Goal: Task Accomplishment & Management: Manage account settings

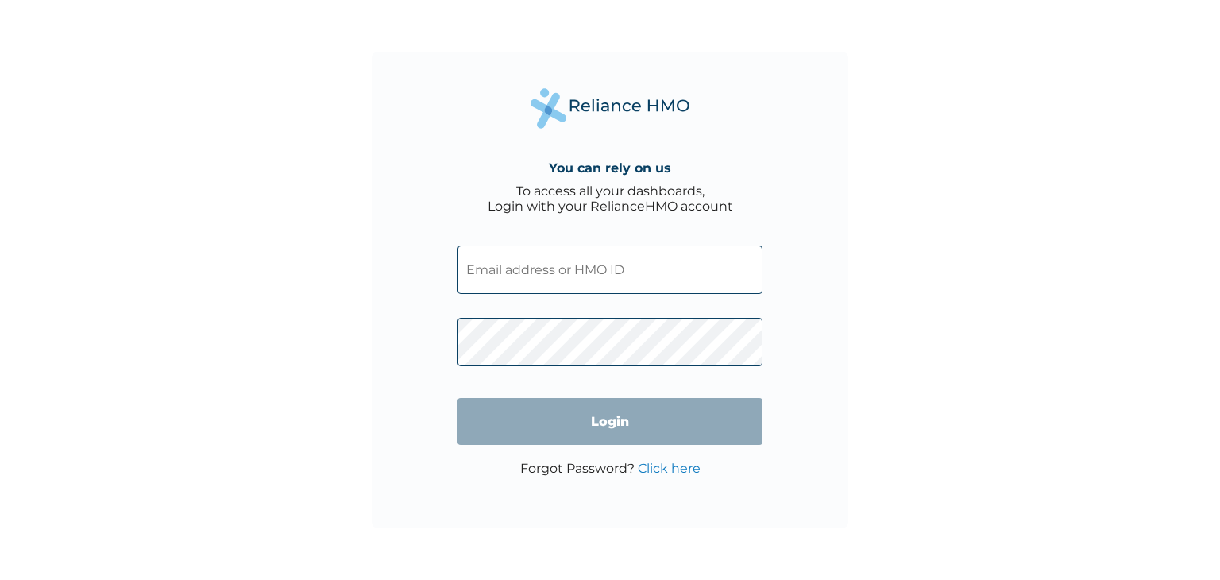
click at [521, 279] on input "text" at bounding box center [610, 269] width 305 height 48
type input "patience.onochie@theoffshorelab.com"
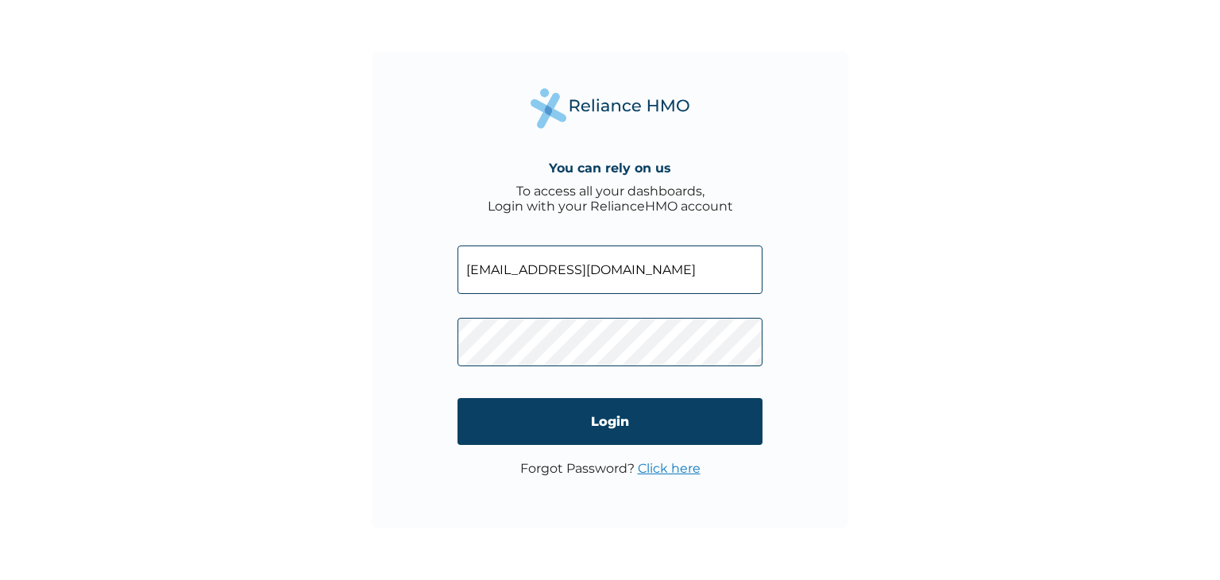
click at [674, 464] on link "Click here" at bounding box center [669, 468] width 63 height 15
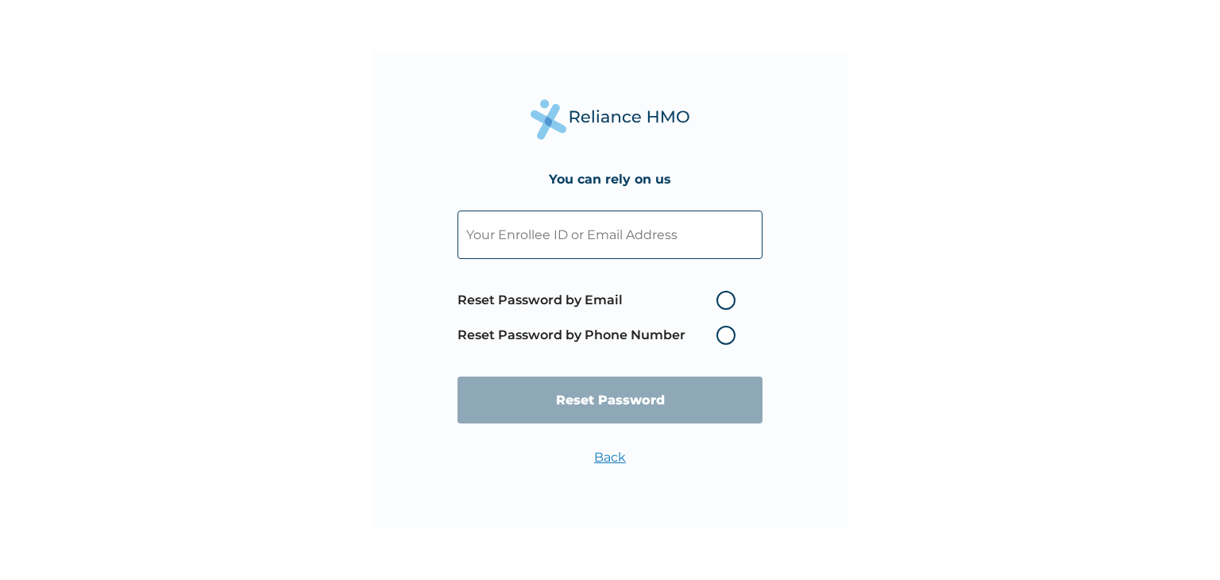
click at [582, 238] on input "text" at bounding box center [610, 235] width 305 height 48
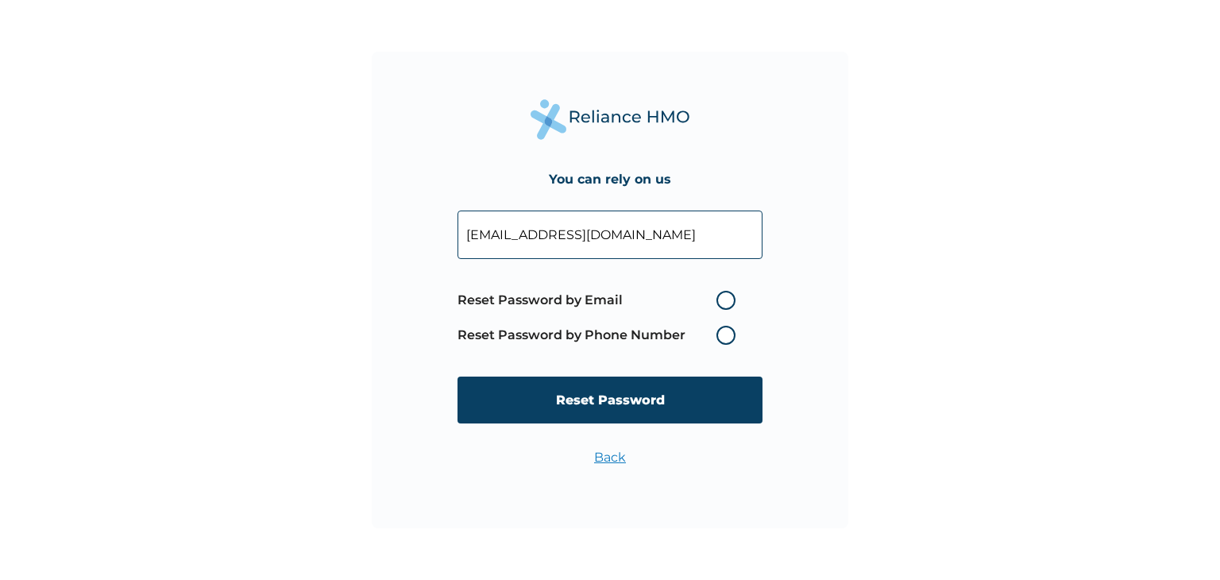
type input "patience.onochie@theoffshorelab.com"
click at [724, 303] on label "Reset Password by Email" at bounding box center [601, 300] width 286 height 19
click at [720, 303] on input "Reset Password by Email" at bounding box center [706, 300] width 25 height 25
radio input "true"
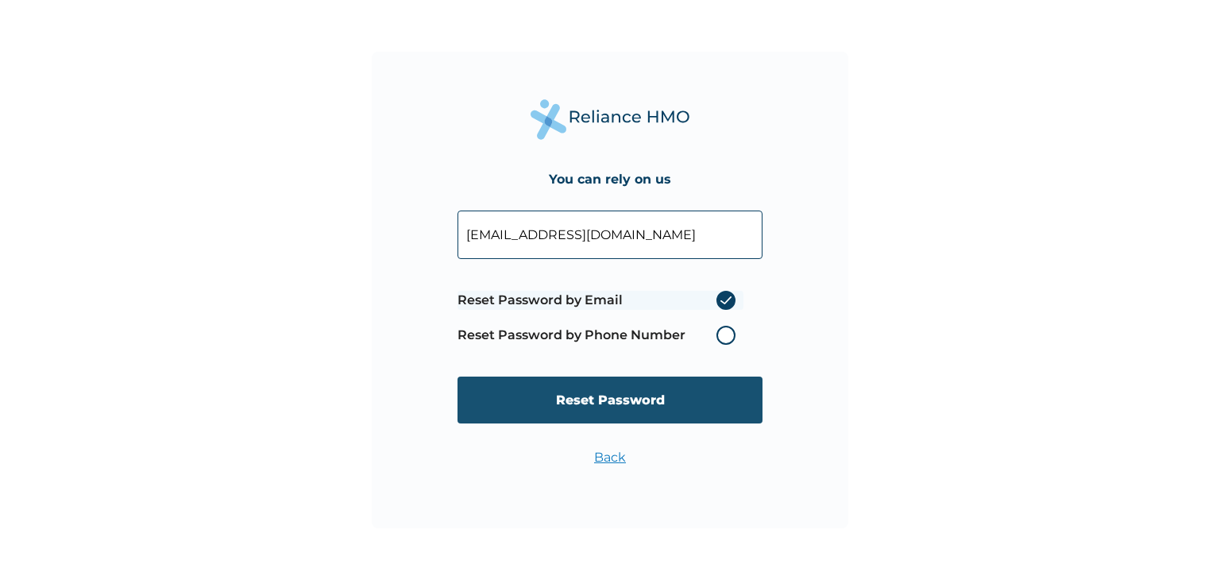
click at [672, 398] on input "Reset Password" at bounding box center [610, 400] width 305 height 47
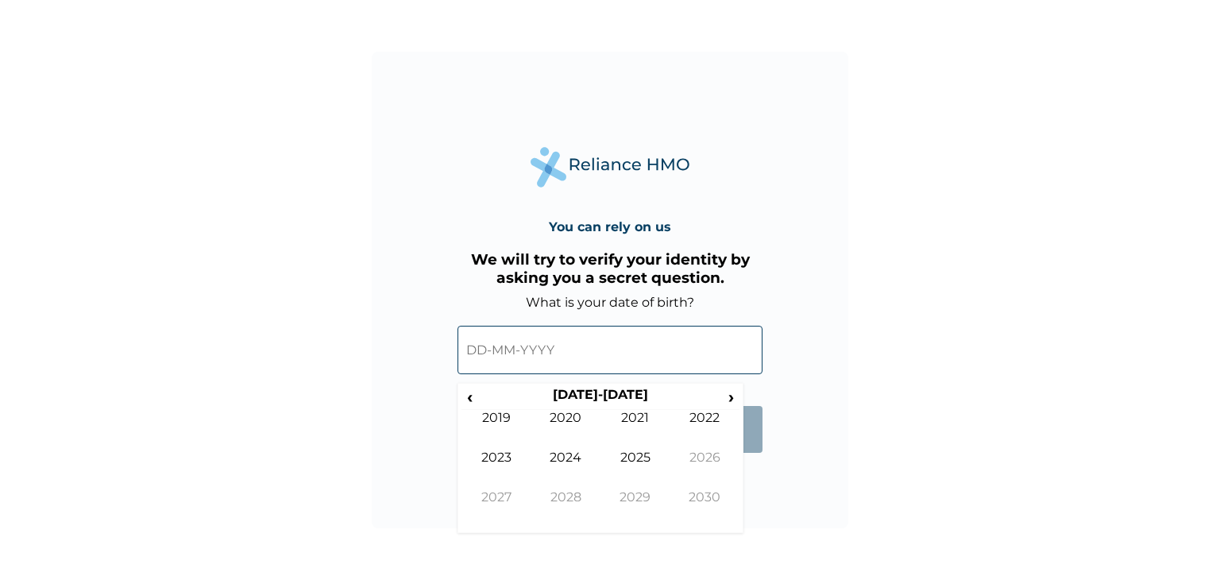
click at [493, 354] on input "text" at bounding box center [610, 350] width 305 height 48
click at [481, 352] on input "text" at bounding box center [610, 350] width 305 height 48
click at [473, 395] on span "‹" at bounding box center [470, 397] width 17 height 20
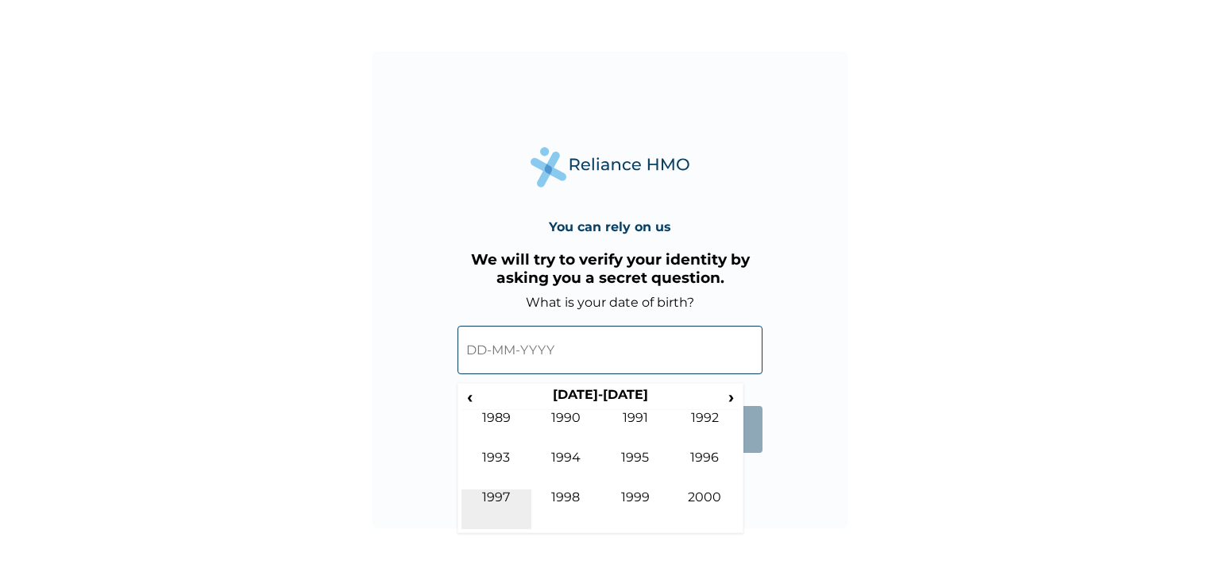
click at [489, 495] on td "1997" at bounding box center [497, 509] width 70 height 40
click at [632, 491] on td "Nov" at bounding box center [636, 509] width 70 height 40
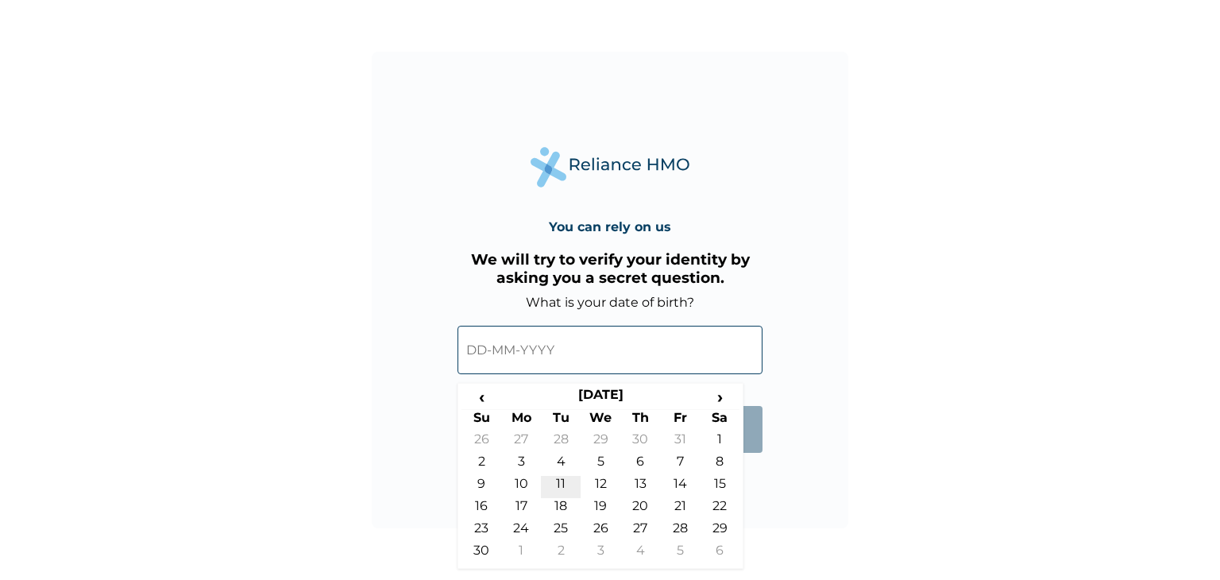
click at [566, 485] on td "11" at bounding box center [561, 487] width 40 height 22
type input "11-11-1997"
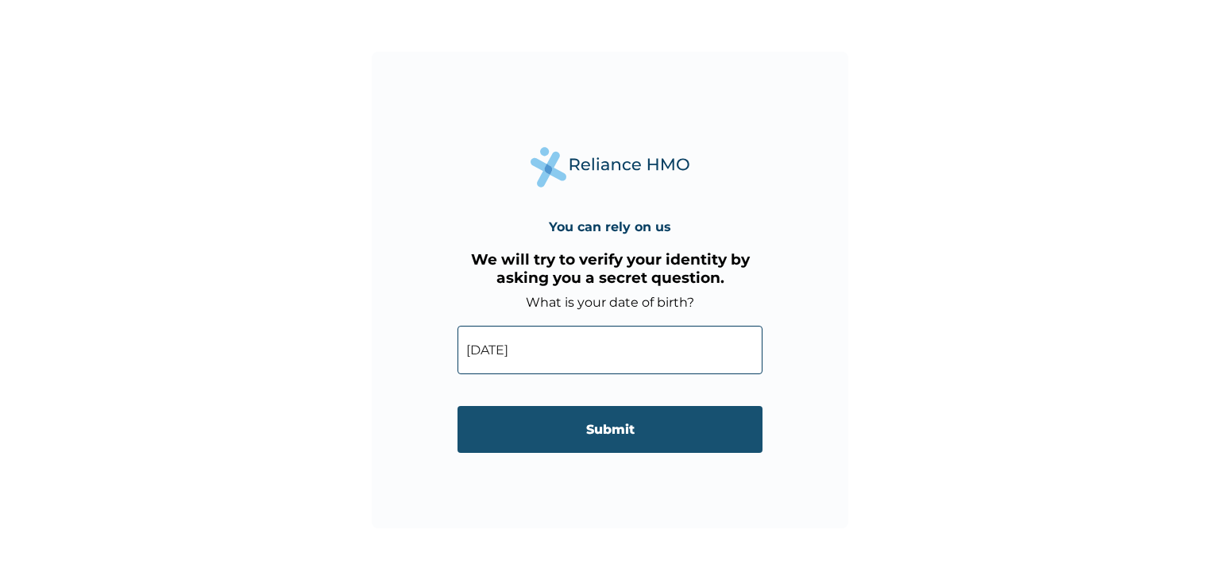
click at [593, 420] on input "Submit" at bounding box center [610, 429] width 305 height 47
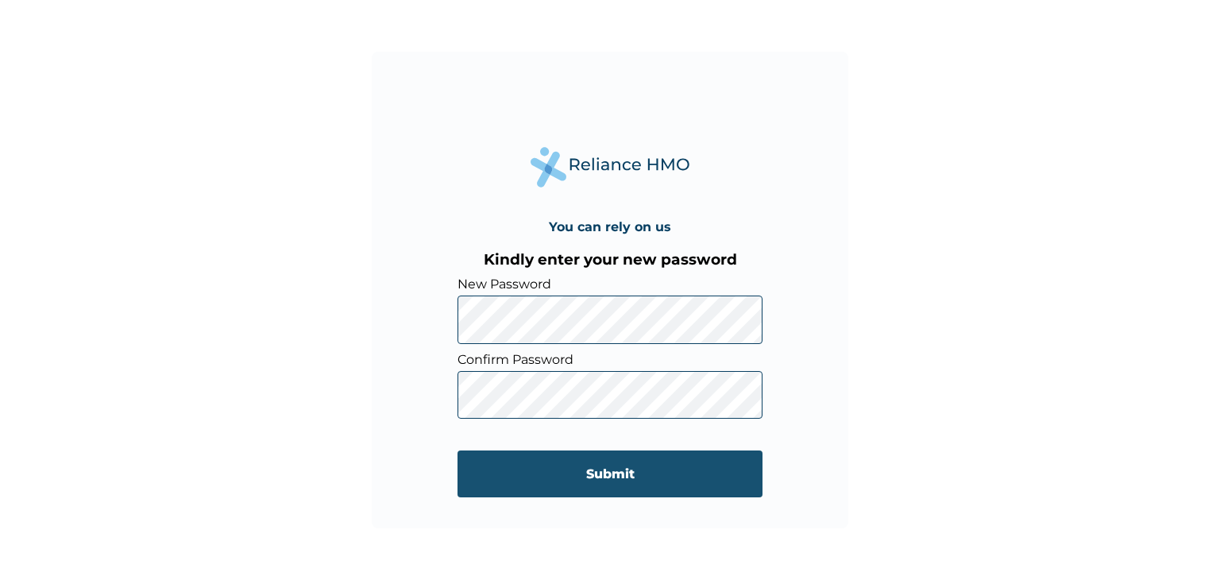
click at [585, 471] on input "Submit" at bounding box center [610, 473] width 305 height 47
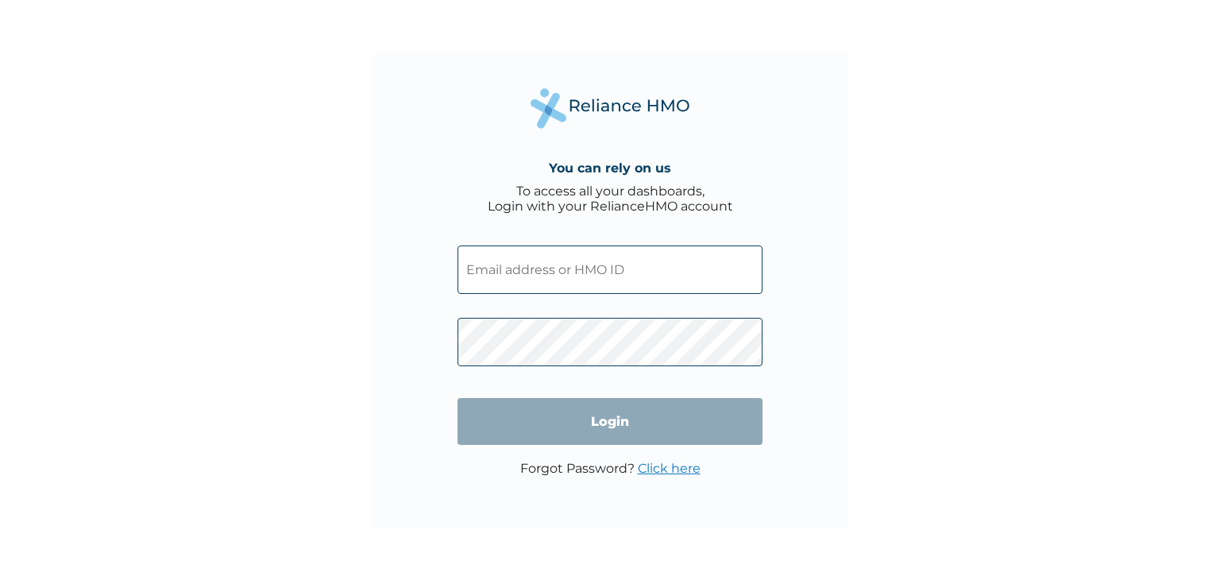
click at [589, 275] on input "text" at bounding box center [610, 269] width 305 height 48
type input "patience.onochie@theoffshorelab.com"
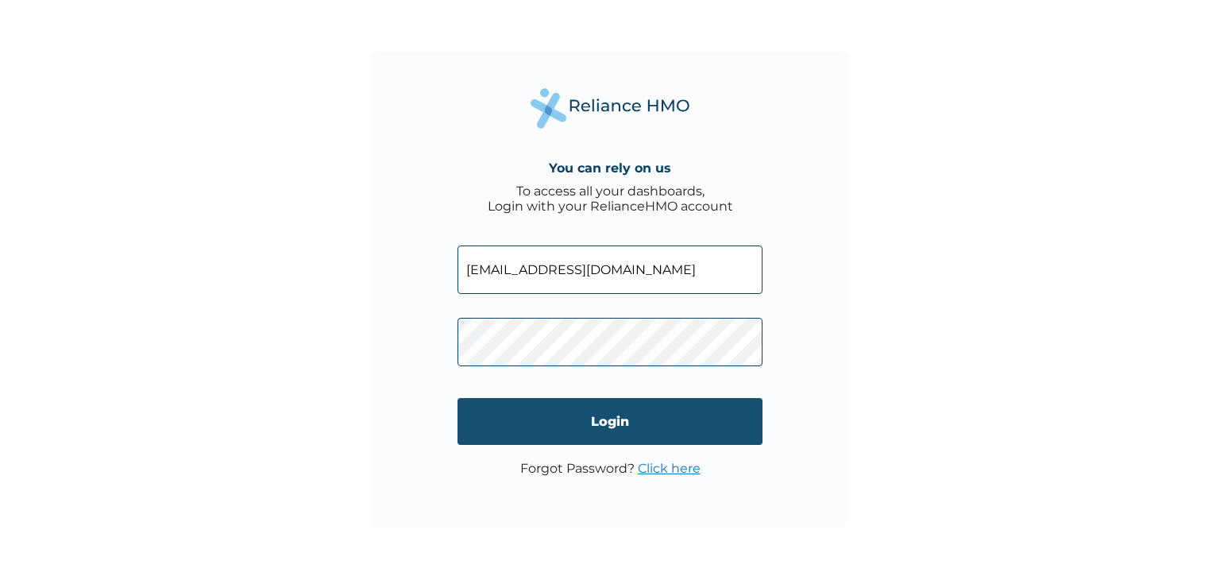
click at [578, 435] on input "Login" at bounding box center [610, 421] width 305 height 47
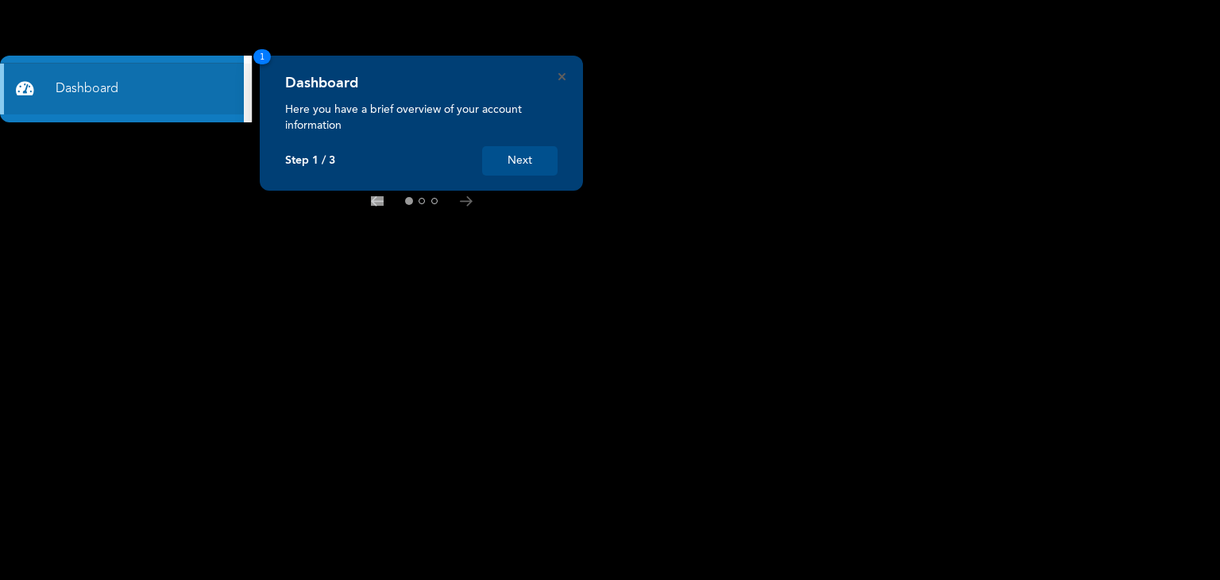
click at [526, 160] on button "Next" at bounding box center [519, 160] width 75 height 29
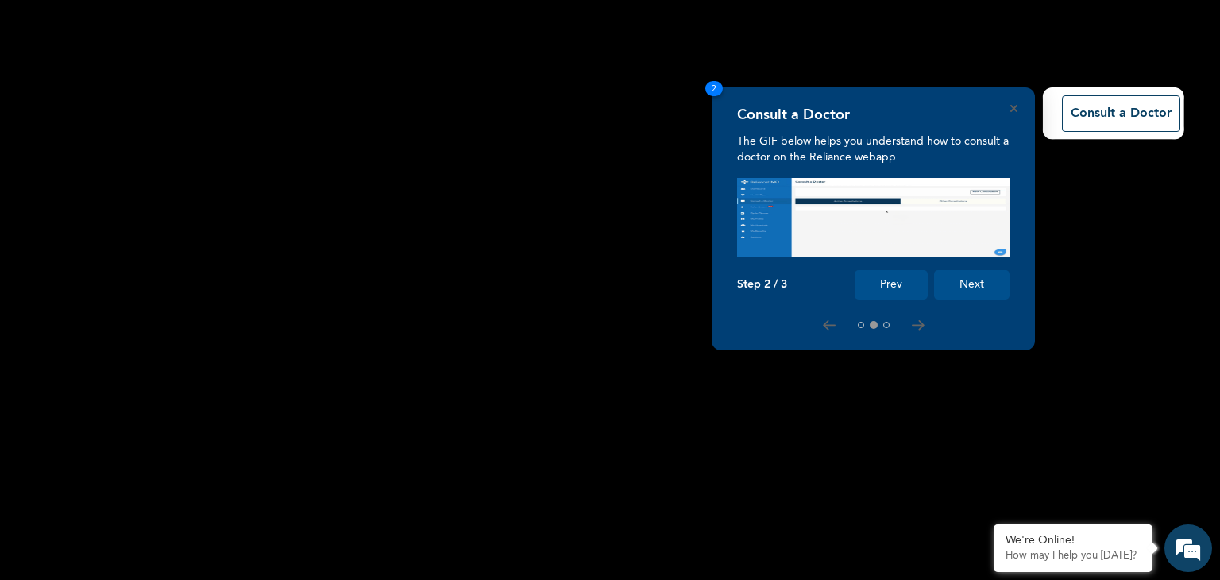
click at [972, 284] on button "Next" at bounding box center [971, 284] width 75 height 29
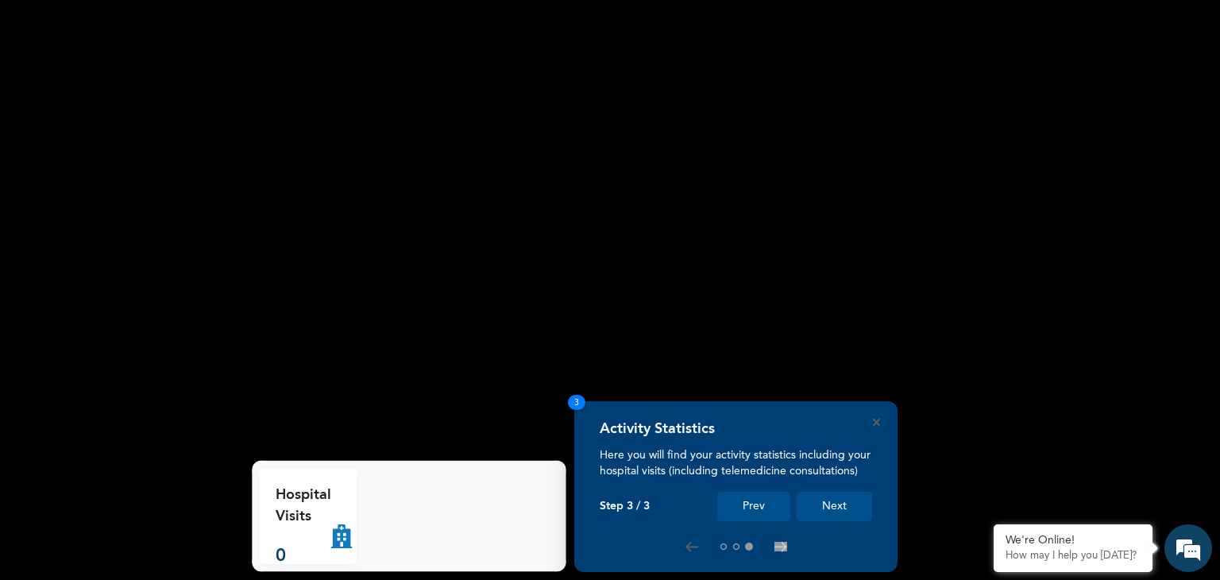
click at [822, 502] on button "Next" at bounding box center [834, 506] width 75 height 29
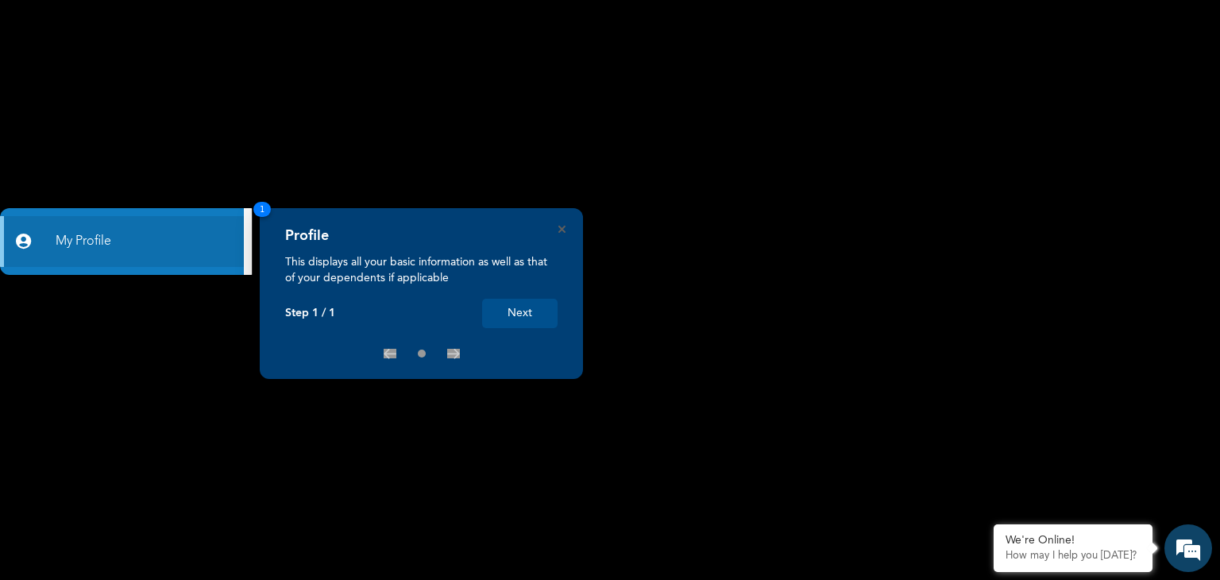
click at [515, 315] on button "Next" at bounding box center [519, 313] width 75 height 29
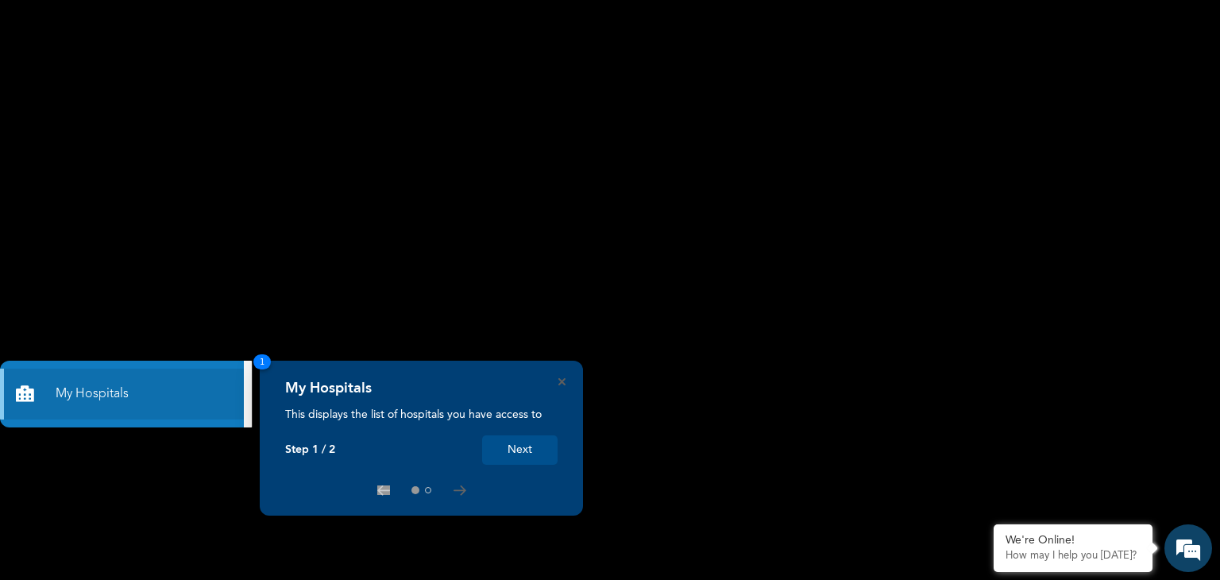
click at [531, 447] on button "Next" at bounding box center [519, 449] width 75 height 29
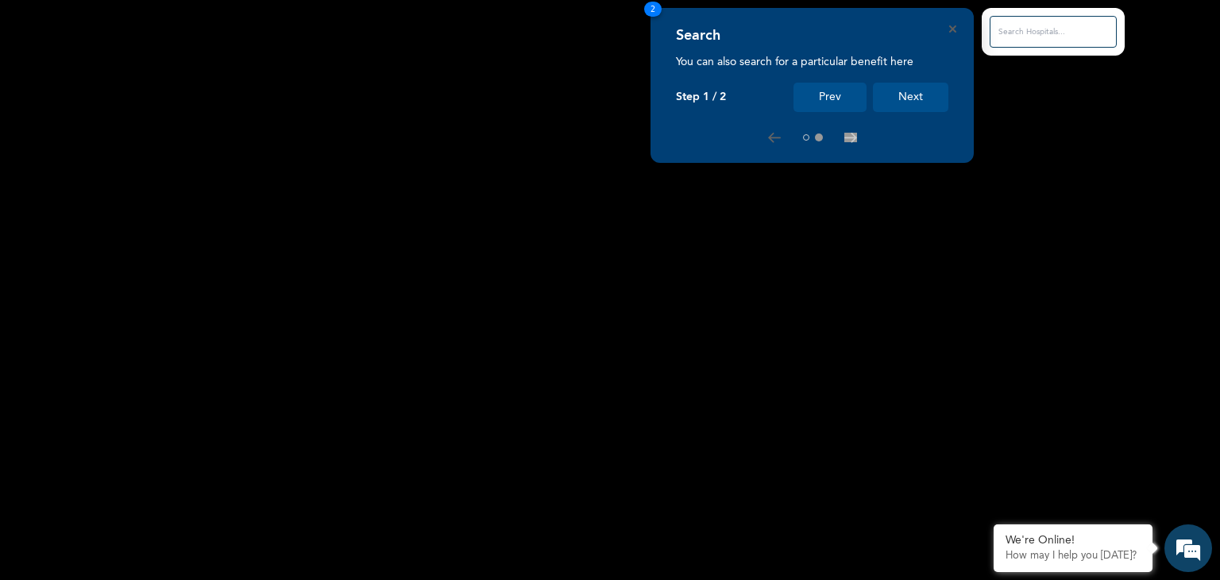
click at [925, 98] on button "Next" at bounding box center [910, 97] width 75 height 29
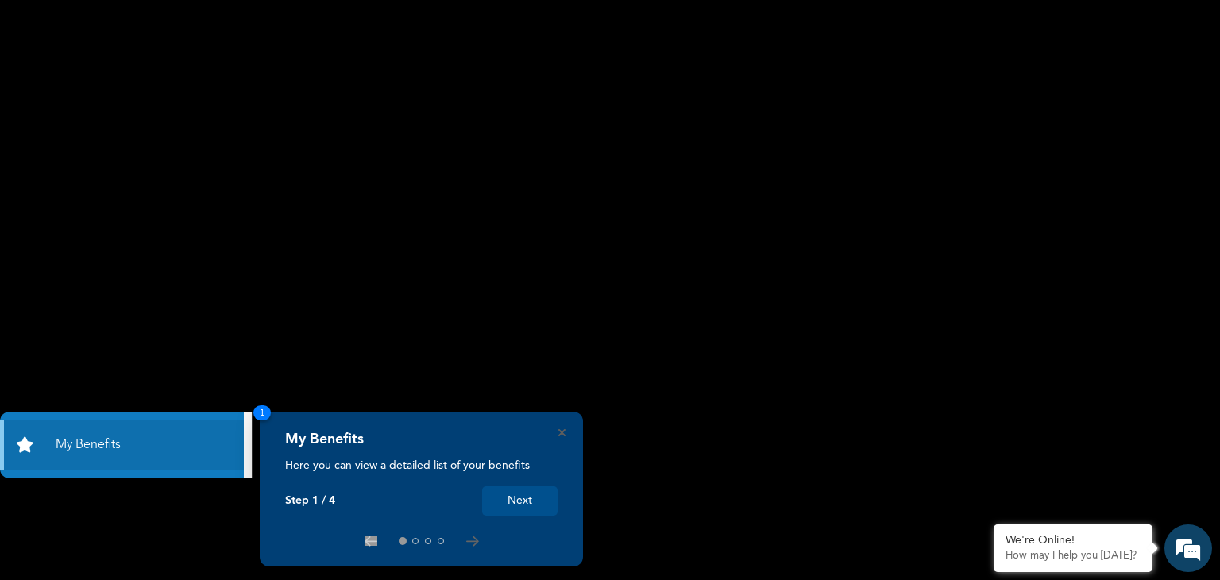
click at [534, 496] on button "Next" at bounding box center [519, 500] width 75 height 29
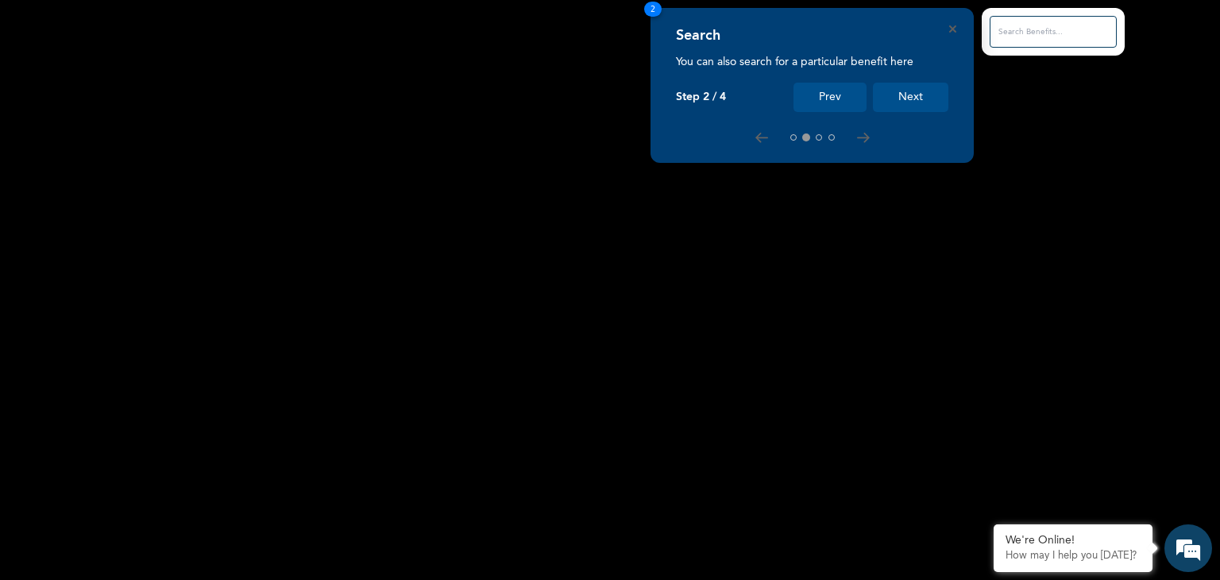
click at [912, 90] on button "Next" at bounding box center [910, 97] width 75 height 29
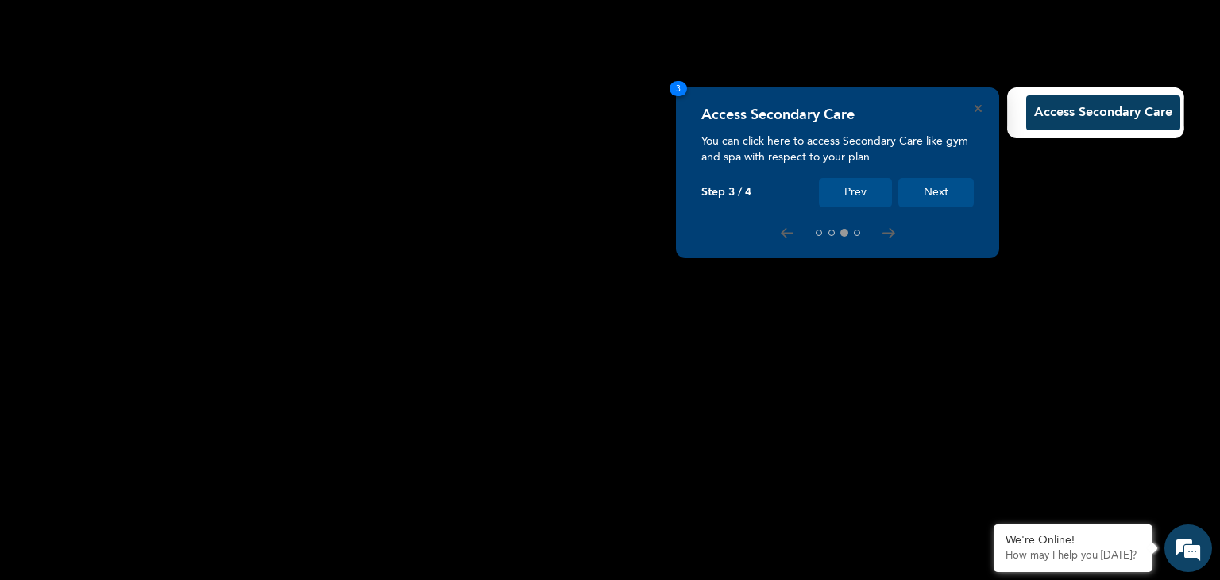
click at [940, 197] on button "Next" at bounding box center [935, 192] width 75 height 29
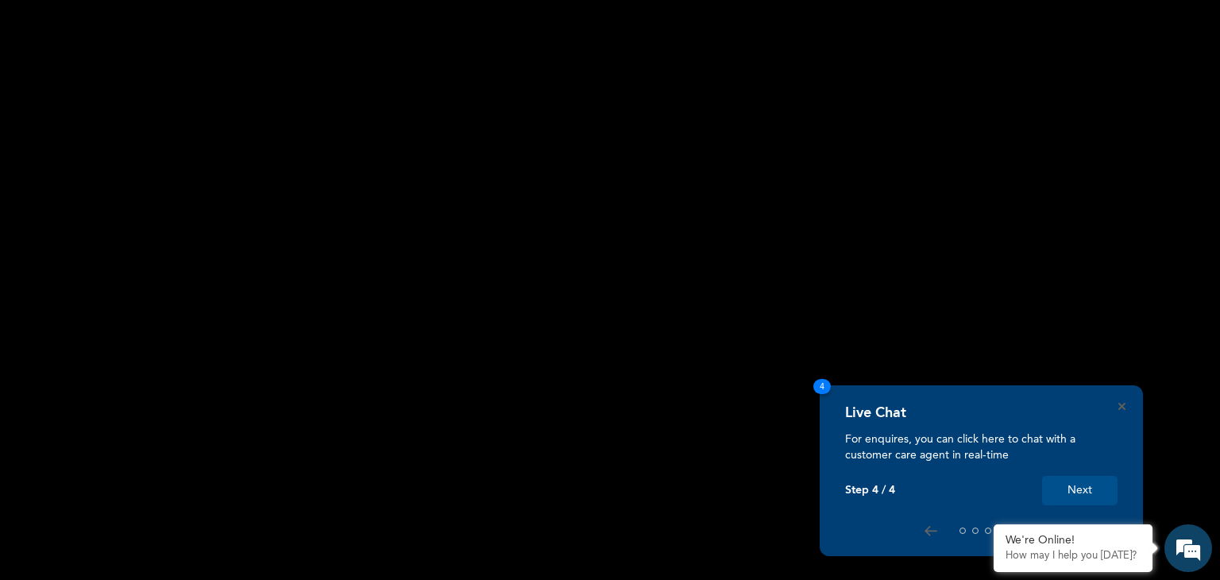
click at [1072, 491] on button "Next" at bounding box center [1079, 490] width 75 height 29
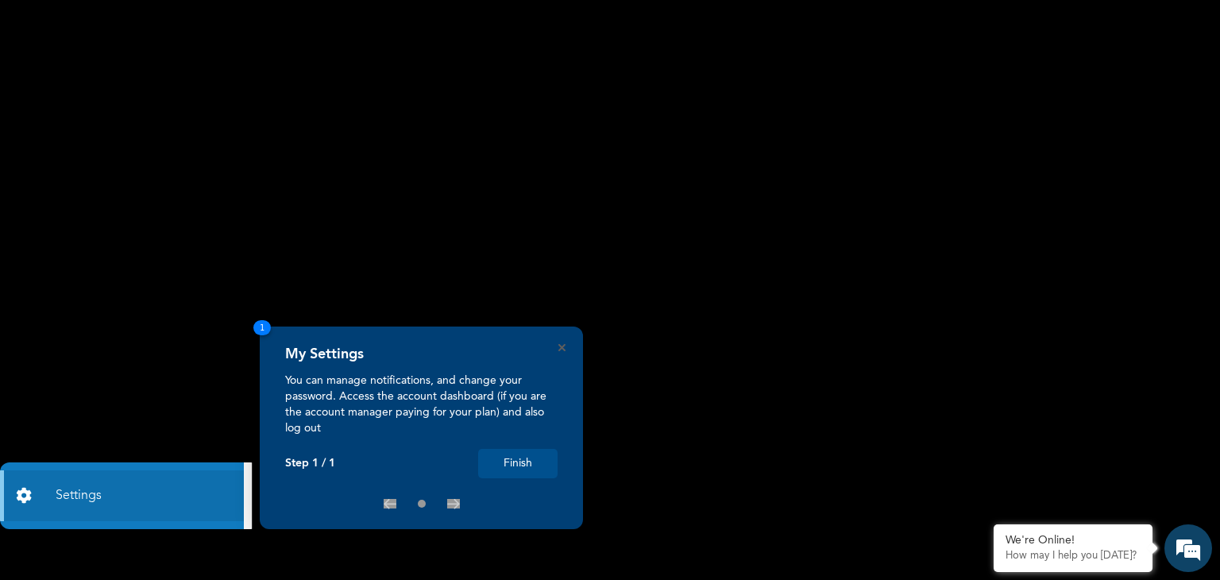
click at [514, 462] on button "Finish" at bounding box center [517, 463] width 79 height 29
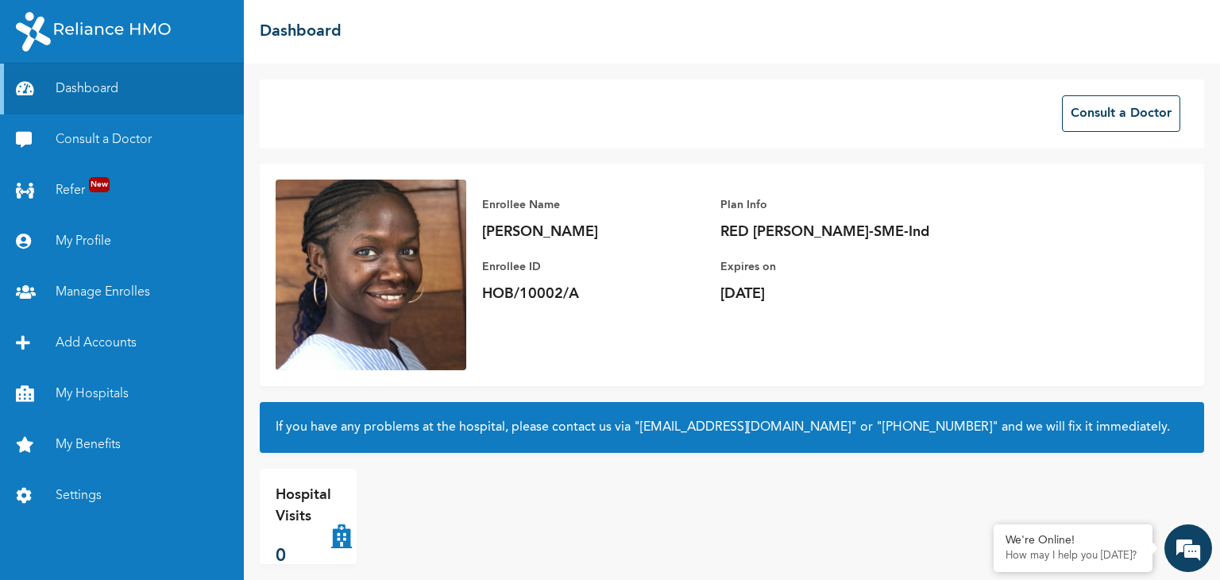
scroll to position [16, 0]
